Goal: Find specific page/section: Find specific page/section

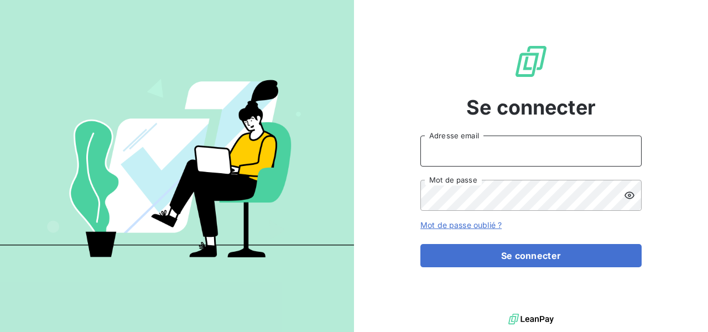
click at [489, 139] on input "Adresse email" at bounding box center [530, 150] width 221 height 31
type input "[EMAIL_ADDRESS][DOMAIN_NAME]"
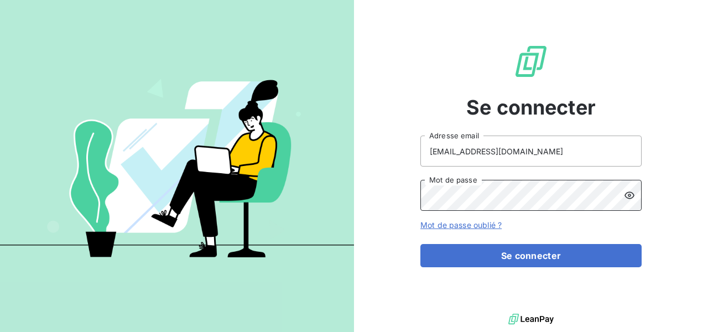
click at [420, 244] on button "Se connecter" at bounding box center [530, 255] width 221 height 23
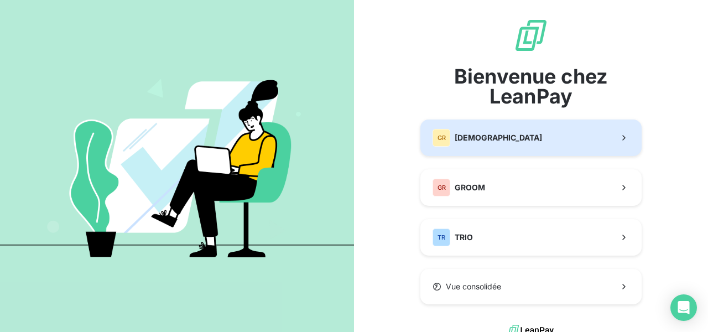
click at [510, 137] on button "GR GREENWISHES" at bounding box center [530, 137] width 221 height 36
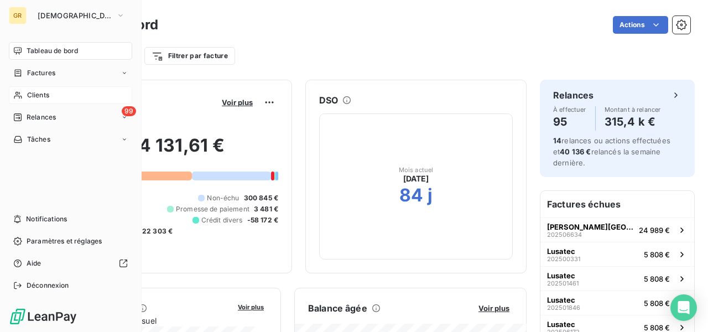
click at [40, 90] on div "Clients" at bounding box center [70, 95] width 123 height 18
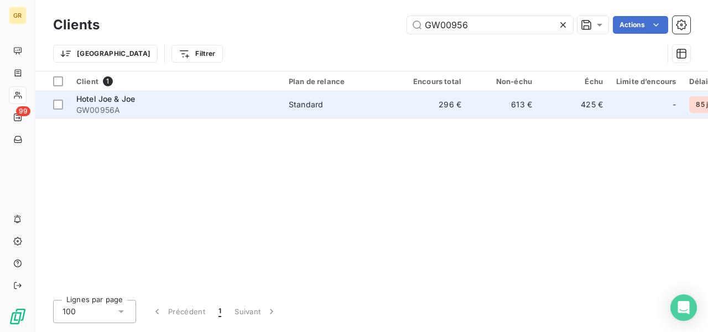
type input "GW00956"
click at [391, 112] on td "Standard" at bounding box center [339, 104] width 115 height 27
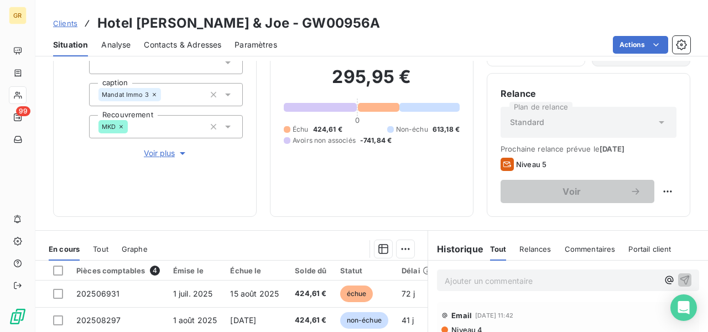
scroll to position [260, 0]
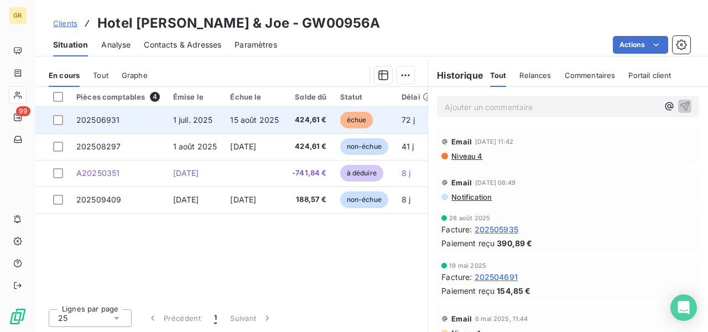
click at [198, 116] on span "1 juil. 2025" at bounding box center [193, 119] width 40 height 9
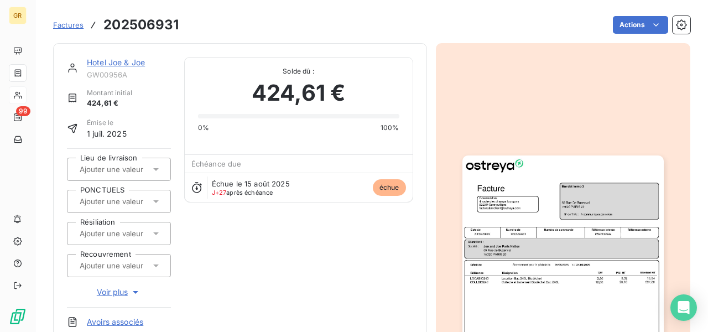
click at [572, 191] on img "button" at bounding box center [562, 297] width 201 height 284
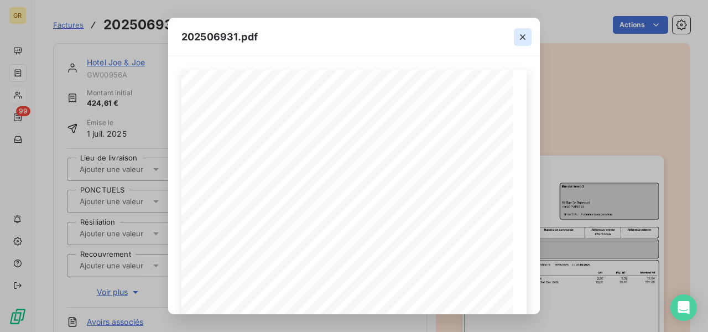
click at [519, 30] on button "button" at bounding box center [523, 37] width 18 height 18
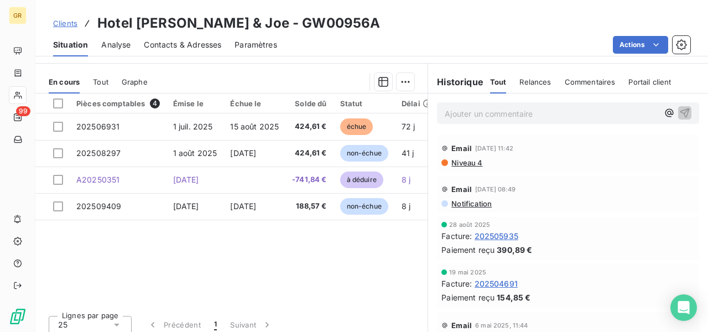
scroll to position [260, 0]
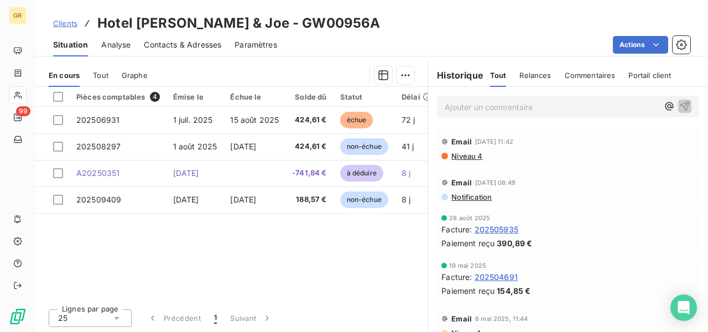
click at [103, 74] on span "Tout" at bounding box center [100, 75] width 15 height 9
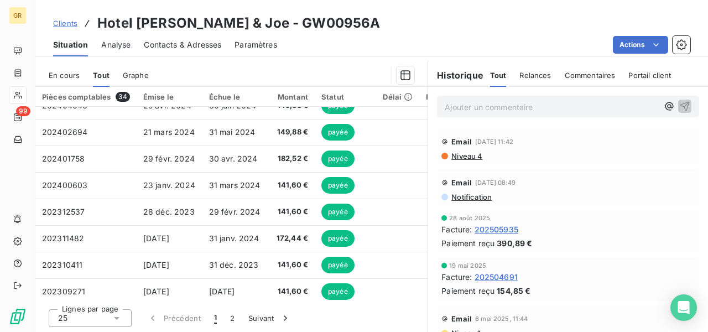
scroll to position [475, 0]
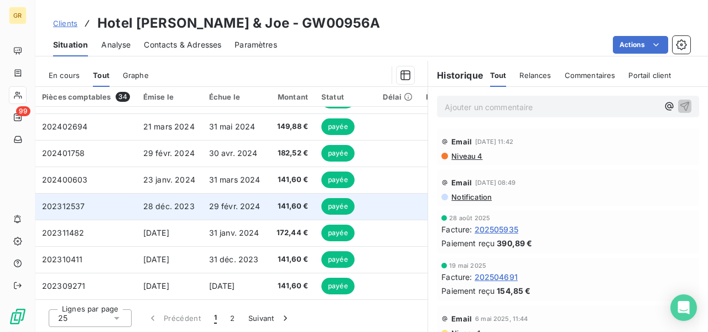
click at [240, 201] on span "29 févr. 2024" at bounding box center [234, 205] width 51 height 9
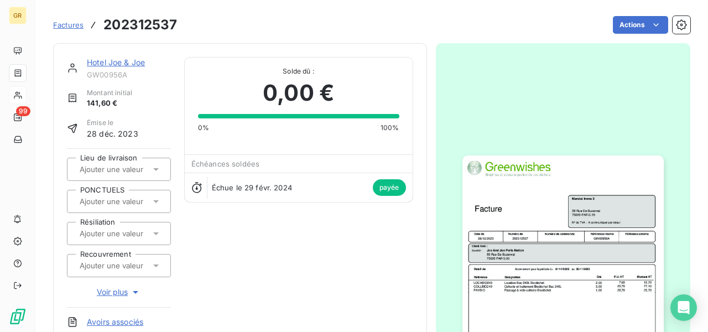
click at [576, 207] on img "button" at bounding box center [562, 297] width 201 height 284
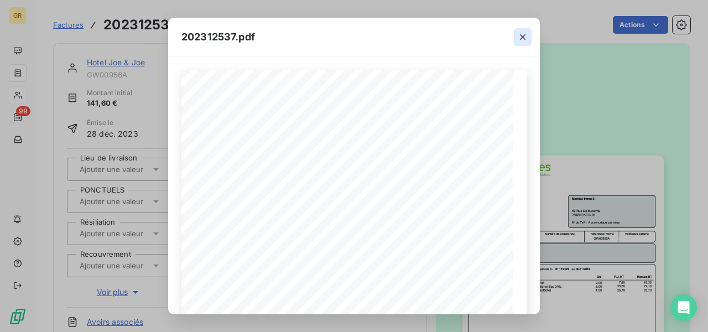
click at [520, 41] on icon "button" at bounding box center [522, 37] width 11 height 11
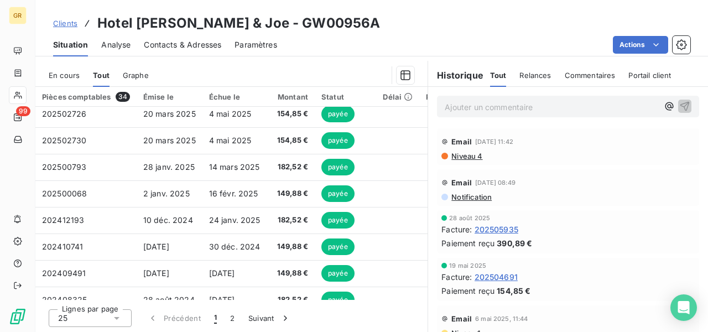
scroll to position [166, 0]
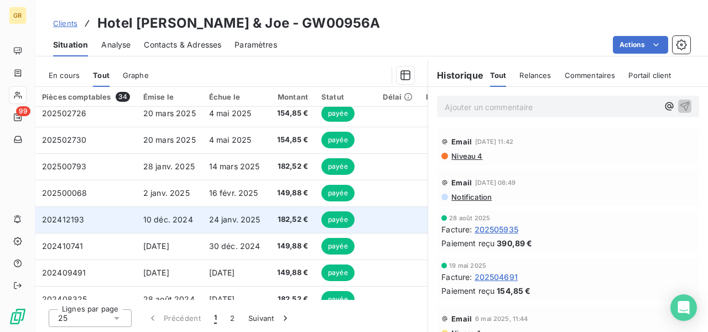
click at [238, 215] on span "24 janv. 2025" at bounding box center [234, 219] width 51 height 9
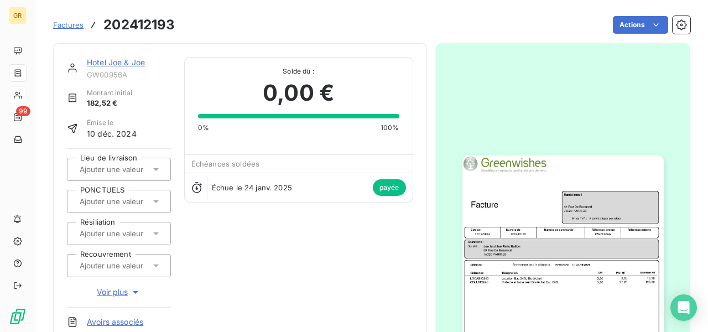
click at [535, 224] on img "button" at bounding box center [562, 297] width 201 height 284
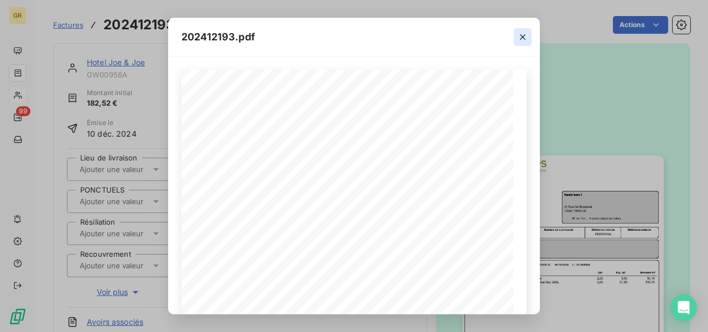
click at [524, 40] on icon "button" at bounding box center [522, 37] width 11 height 11
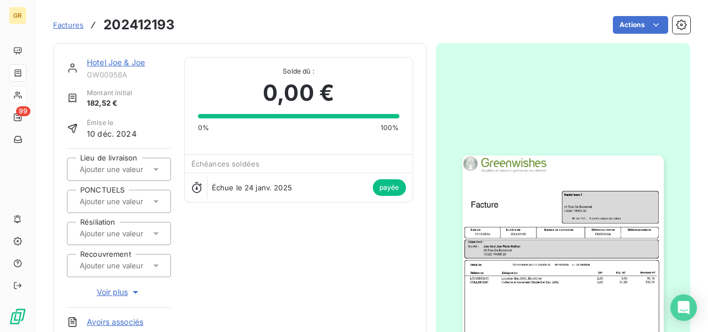
click at [302, 25] on div "Actions" at bounding box center [439, 25] width 501 height 18
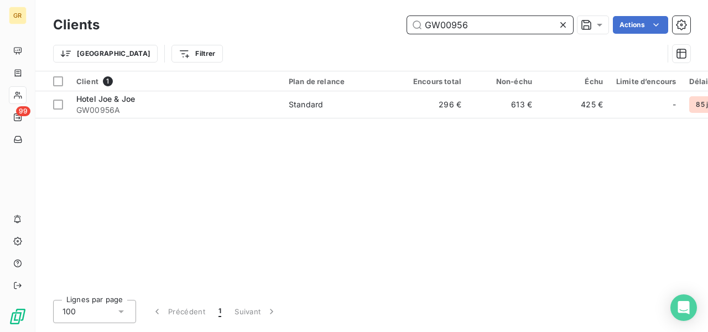
drag, startPoint x: 484, startPoint y: 22, endPoint x: 400, endPoint y: 28, distance: 84.9
click at [400, 28] on div "GW00956 Actions" at bounding box center [401, 25] width 577 height 18
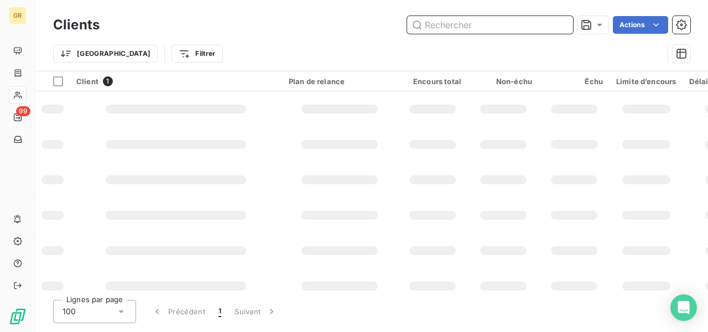
paste input "GW03071"
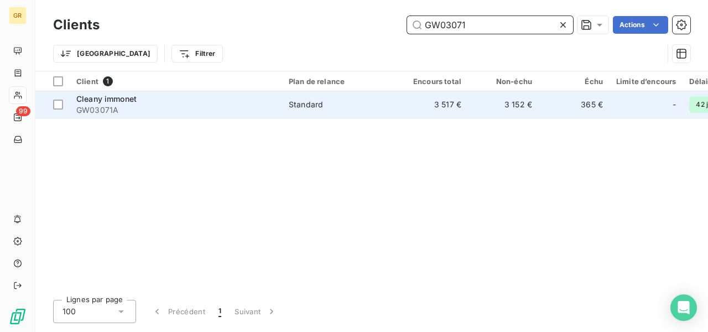
type input "GW03071"
click at [432, 109] on td "3 517 €" at bounding box center [432, 104] width 71 height 27
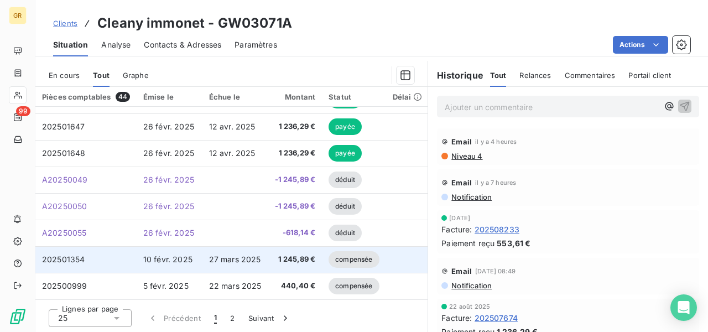
scroll to position [475, 0]
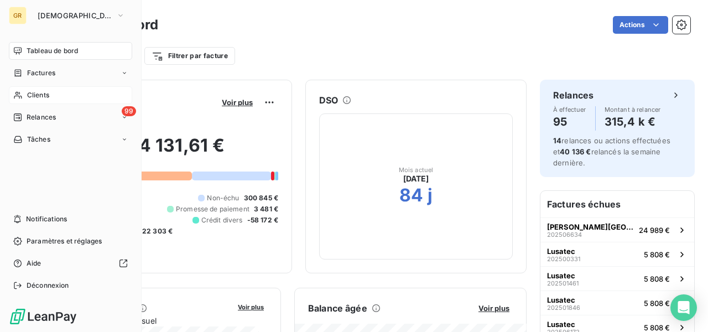
click at [29, 93] on span "Clients" at bounding box center [38, 95] width 22 height 10
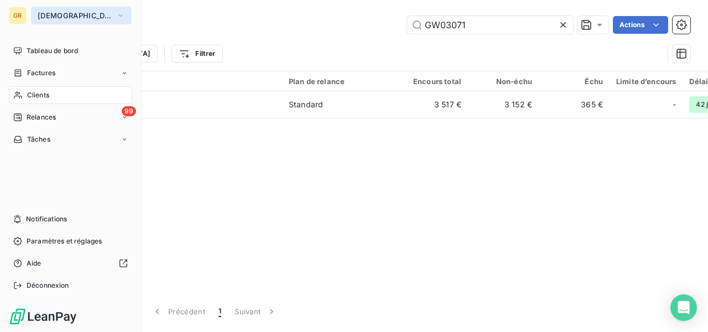
click at [76, 15] on span "[DEMOGRAPHIC_DATA]" at bounding box center [75, 15] width 74 height 9
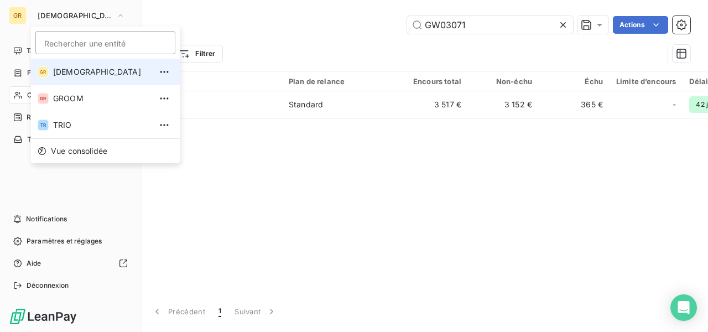
click at [83, 69] on span "[DEMOGRAPHIC_DATA]" at bounding box center [102, 71] width 98 height 11
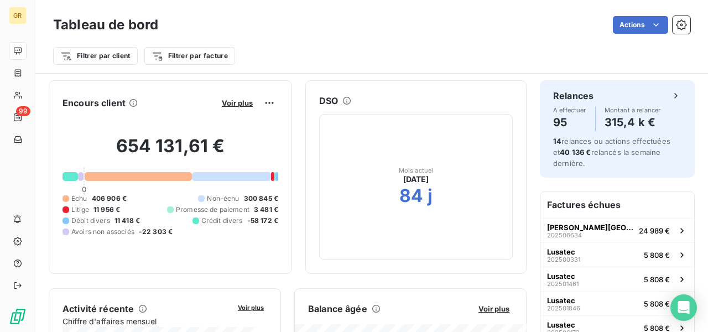
scroll to position [166, 0]
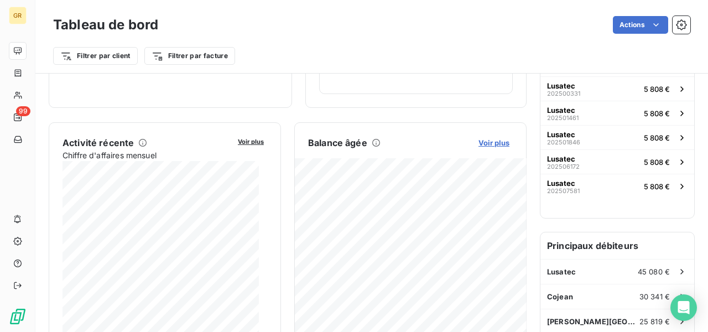
click at [500, 142] on span "Voir plus" at bounding box center [493, 142] width 31 height 9
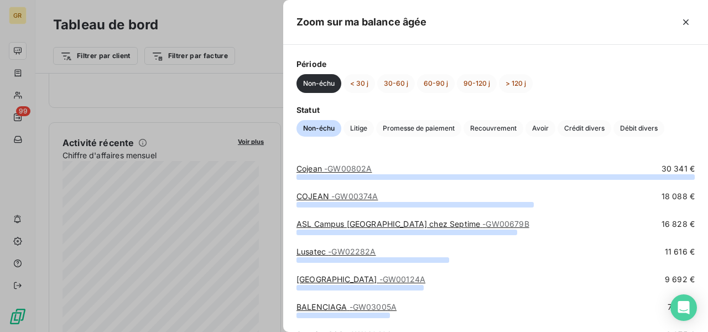
click at [530, 87] on div "Non-échu < 30 j 30-60 j 60-90 j 90-120 j > 120 j" at bounding box center [495, 83] width 398 height 19
click at [529, 87] on button "> 120 j" at bounding box center [516, 83] width 34 height 19
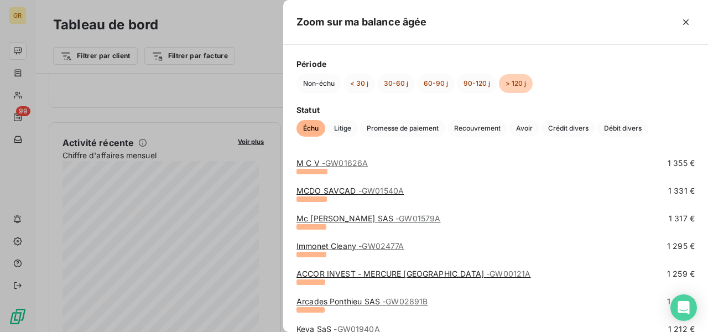
scroll to position [991, 0]
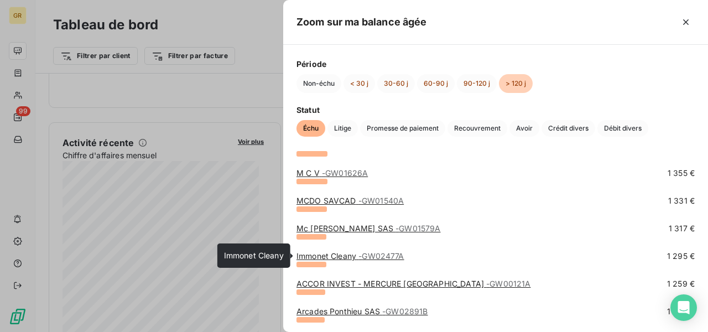
click at [359, 251] on span "- GW02477A" at bounding box center [380, 255] width 45 height 9
